Goal: Use online tool/utility: Use online tool/utility

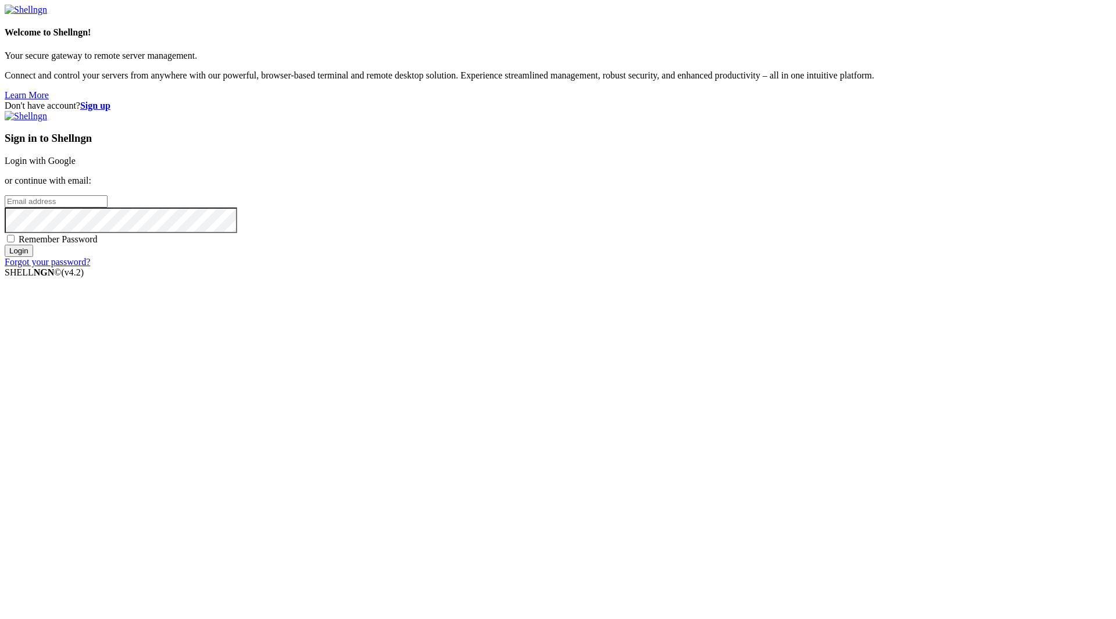
type input "[EMAIL_ADDRESS][DOMAIN_NAME]"
click at [98, 244] on span "Remember Password" at bounding box center [58, 239] width 79 height 10
click at [15, 242] on input "Remember Password" at bounding box center [11, 239] width 8 height 8
checkbox input "true"
click at [659, 267] on div "Sign in to Shellngn Login with Google or continue with email: [EMAIL_ADDRESS][D…" at bounding box center [558, 189] width 1107 height 156
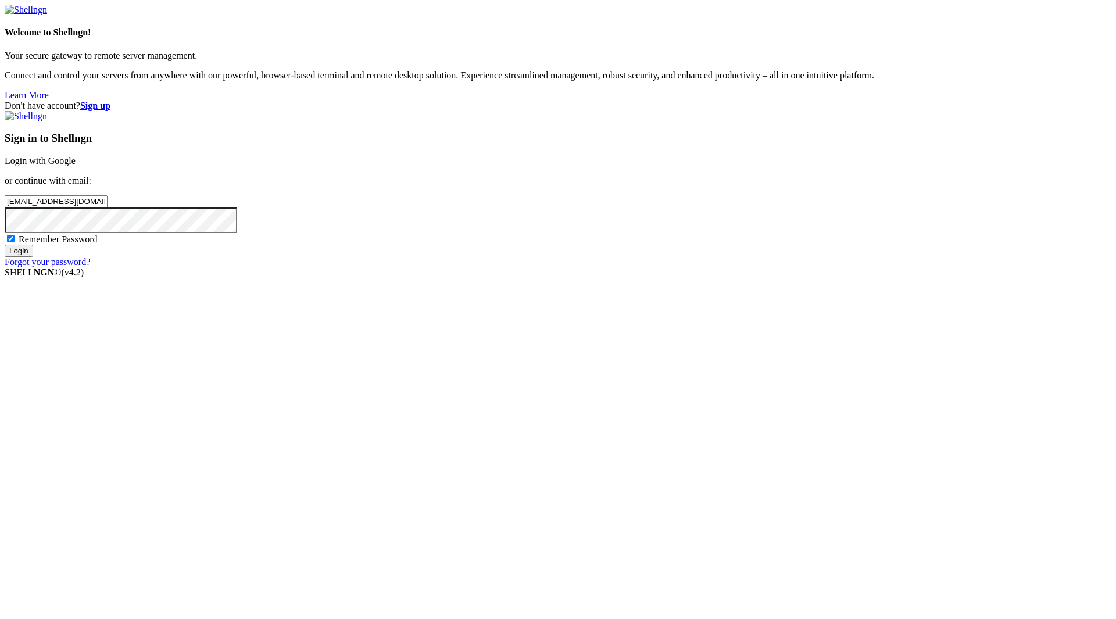
click at [33, 257] on input "Login" at bounding box center [19, 251] width 28 height 12
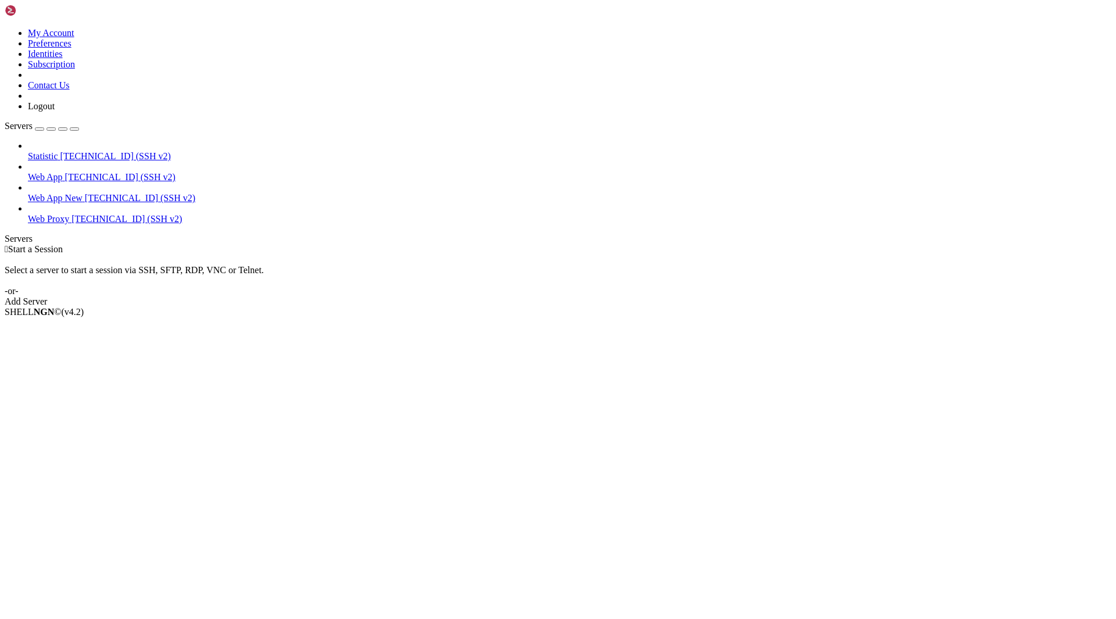
click at [65, 172] on span "[TECHNICAL_ID] (SSH v2)" at bounding box center [120, 177] width 110 height 10
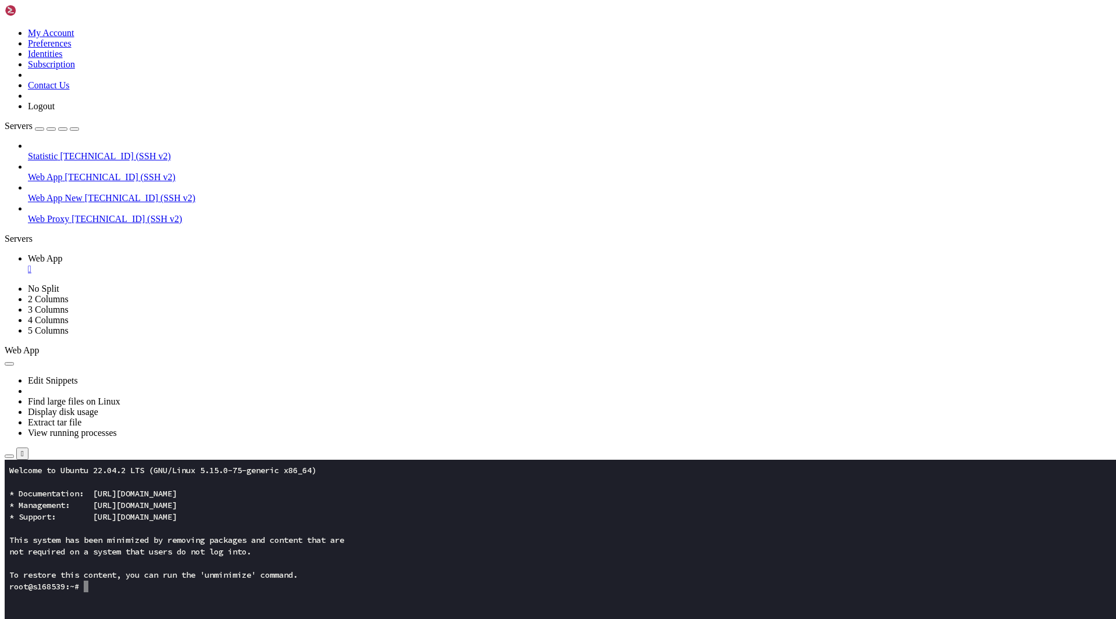
click at [340, 572] on x-row "To restore this content, you can run the 'unminimize' command." at bounding box center [489, 575] width 960 height 12
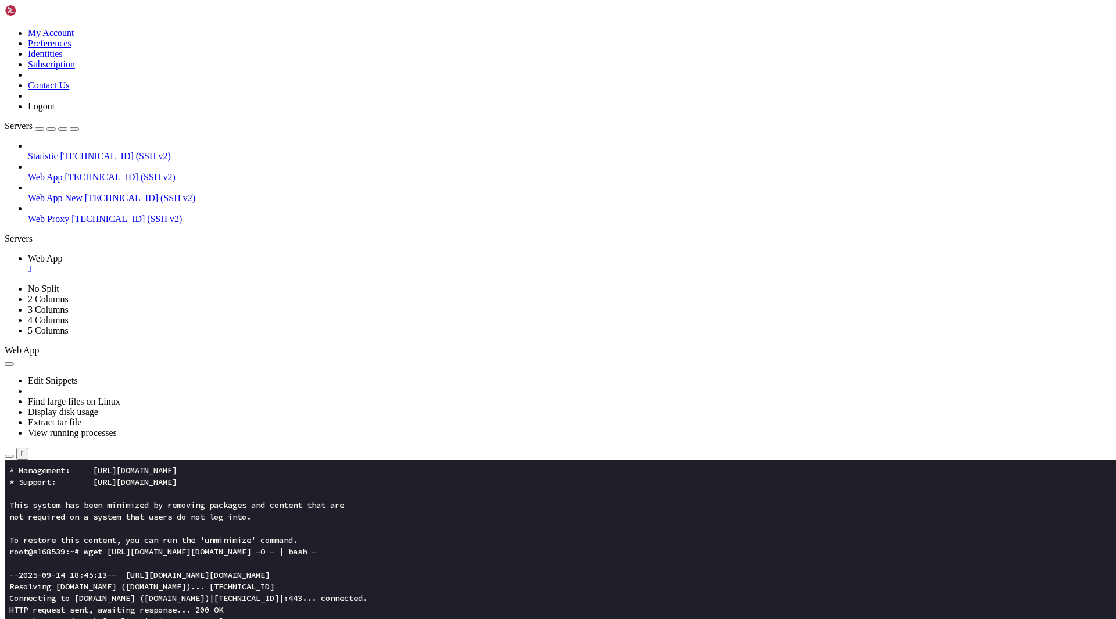
scroll to position [81, 0]
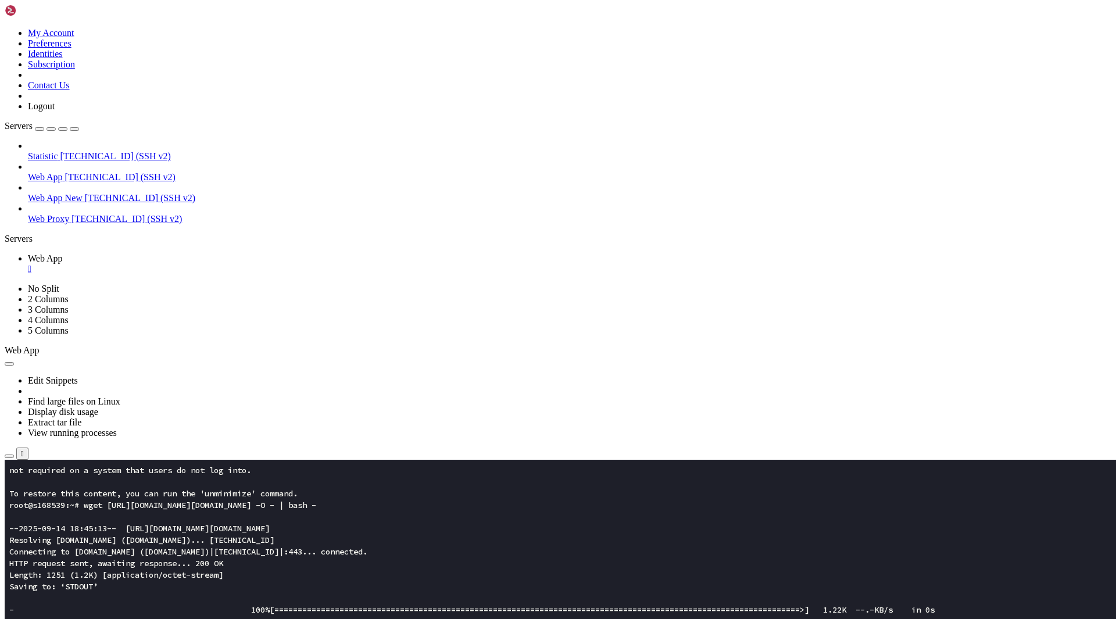
drag, startPoint x: 83, startPoint y: 997, endPoint x: 9, endPoint y: 958, distance: 83.2
drag, startPoint x: 155, startPoint y: 983, endPoint x: 10, endPoint y: 959, distance: 147.2
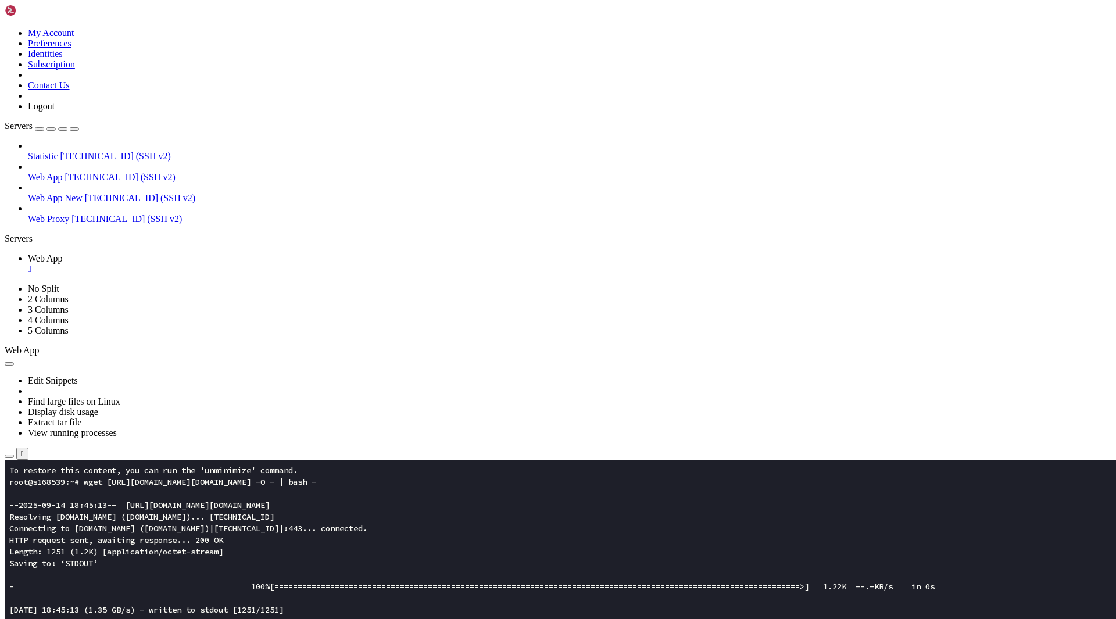
scroll to position [105, 0]
drag, startPoint x: 376, startPoint y: 934, endPoint x: 501, endPoint y: 936, distance: 125.6
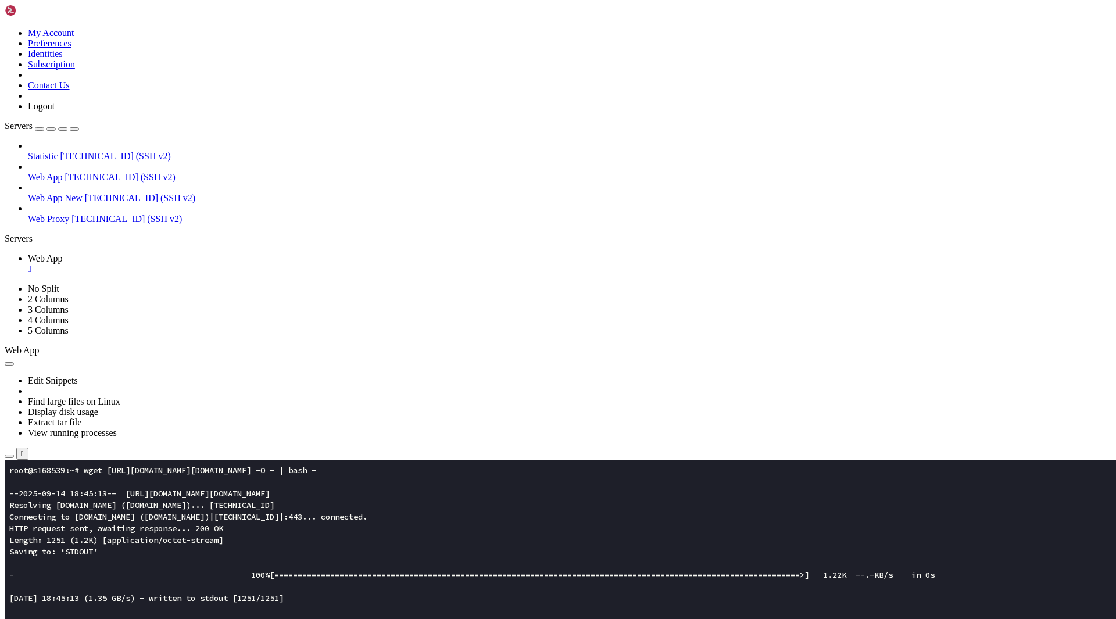
scroll to position [116, 0]
